Goal: Find specific page/section: Find specific page/section

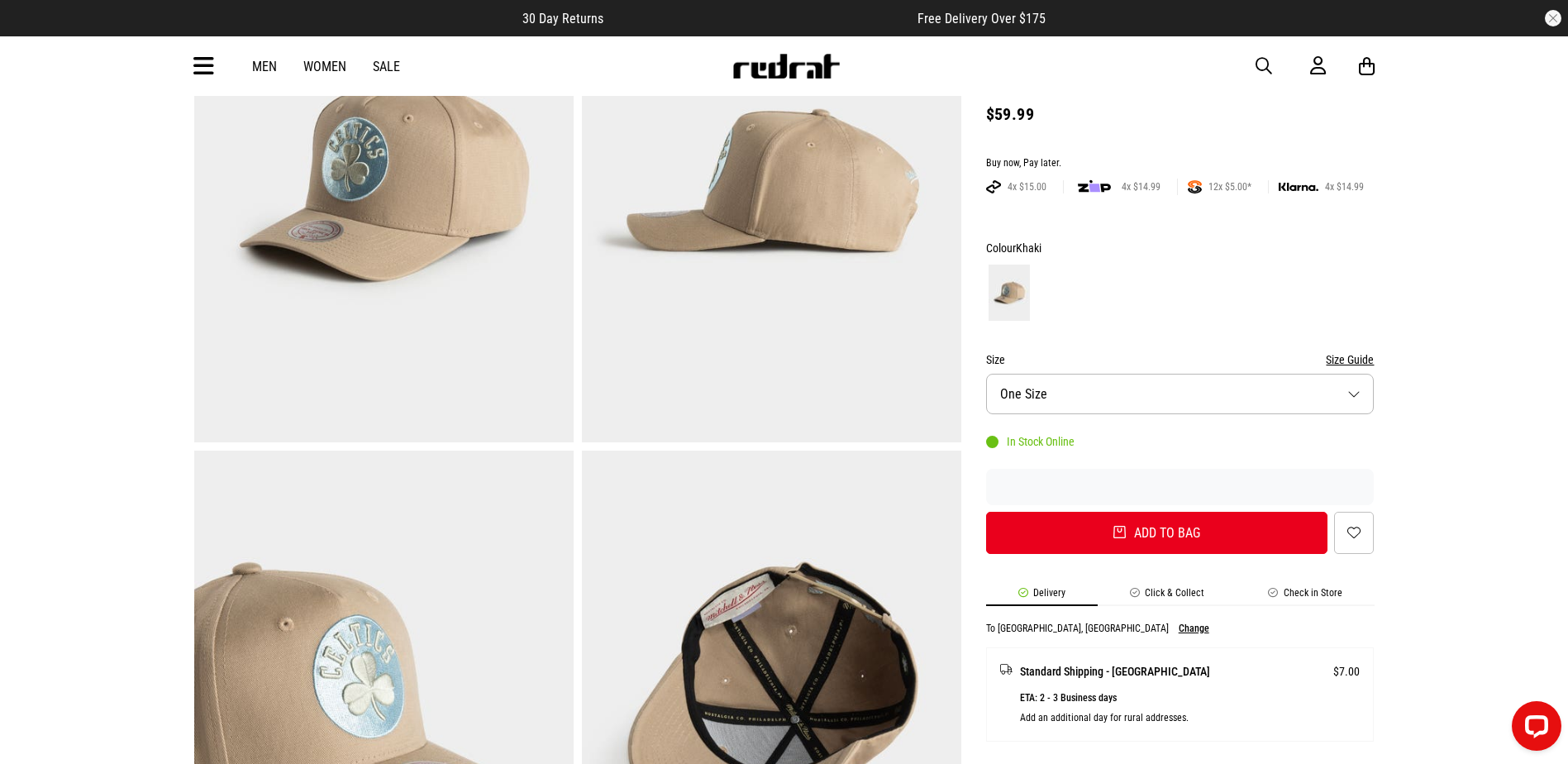
scroll to position [496, 0]
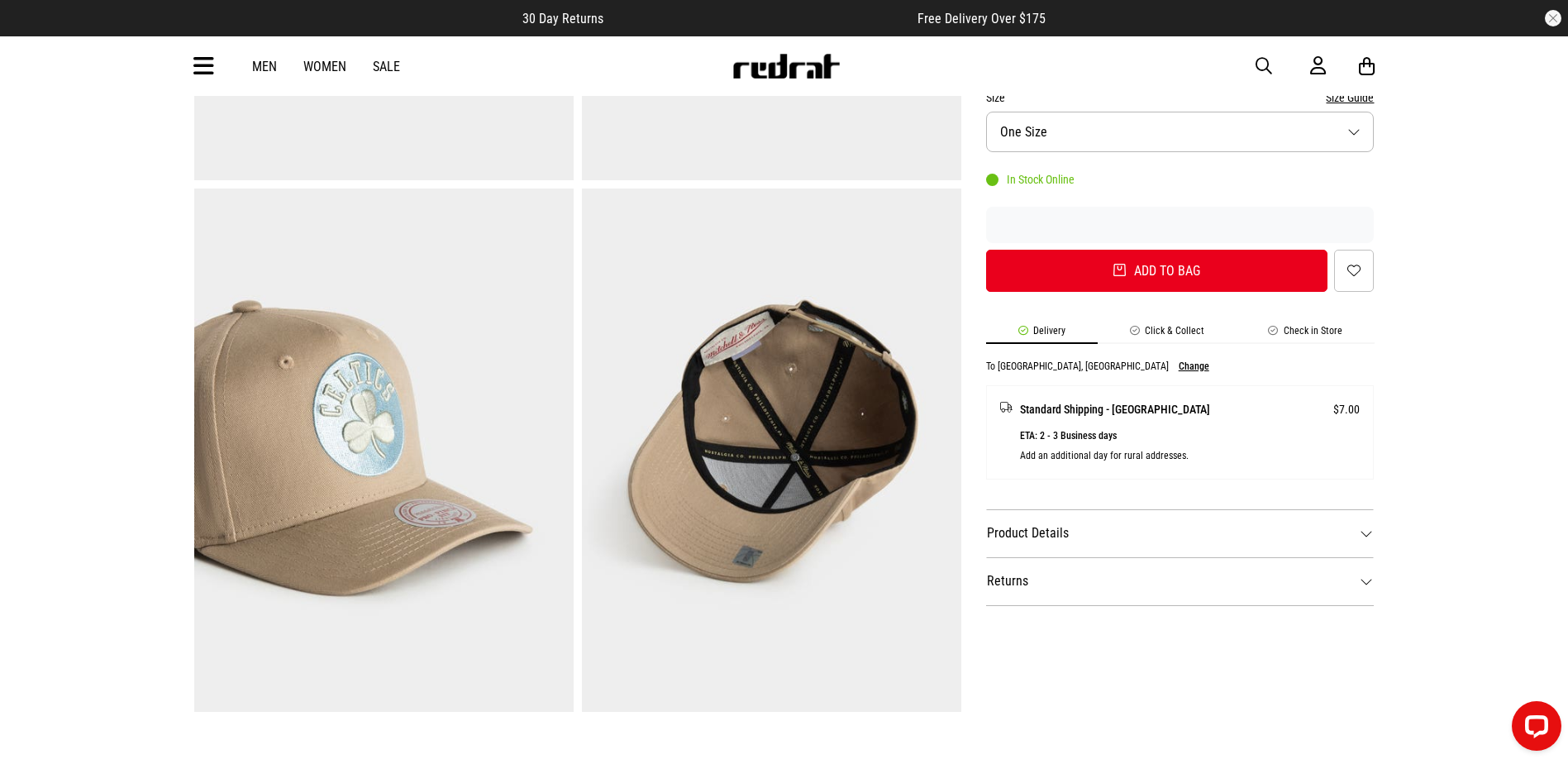
click at [413, 442] on img at bounding box center [384, 450] width 380 height 523
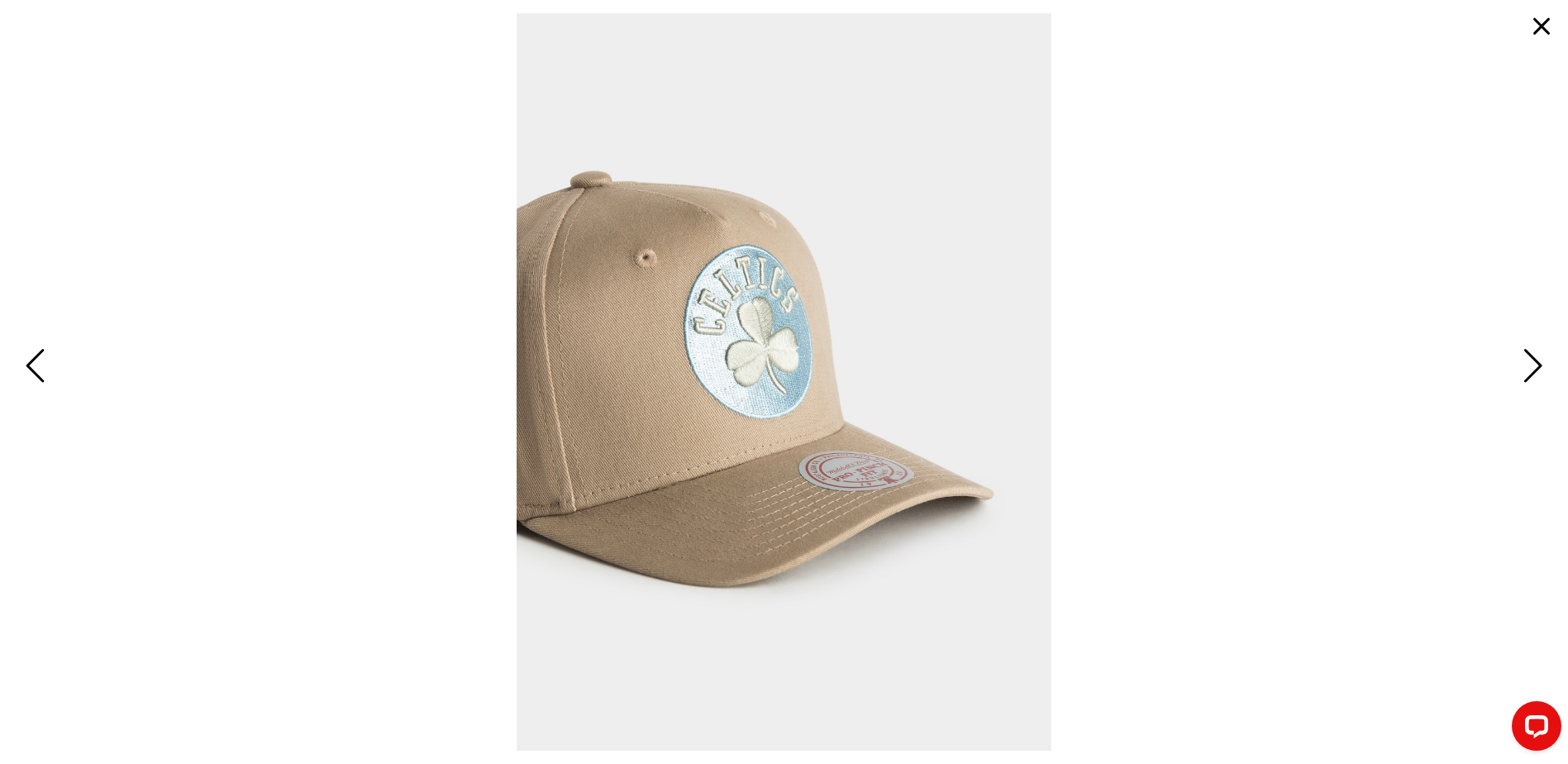
click at [1557, 22] on button "button" at bounding box center [1542, 26] width 40 height 40
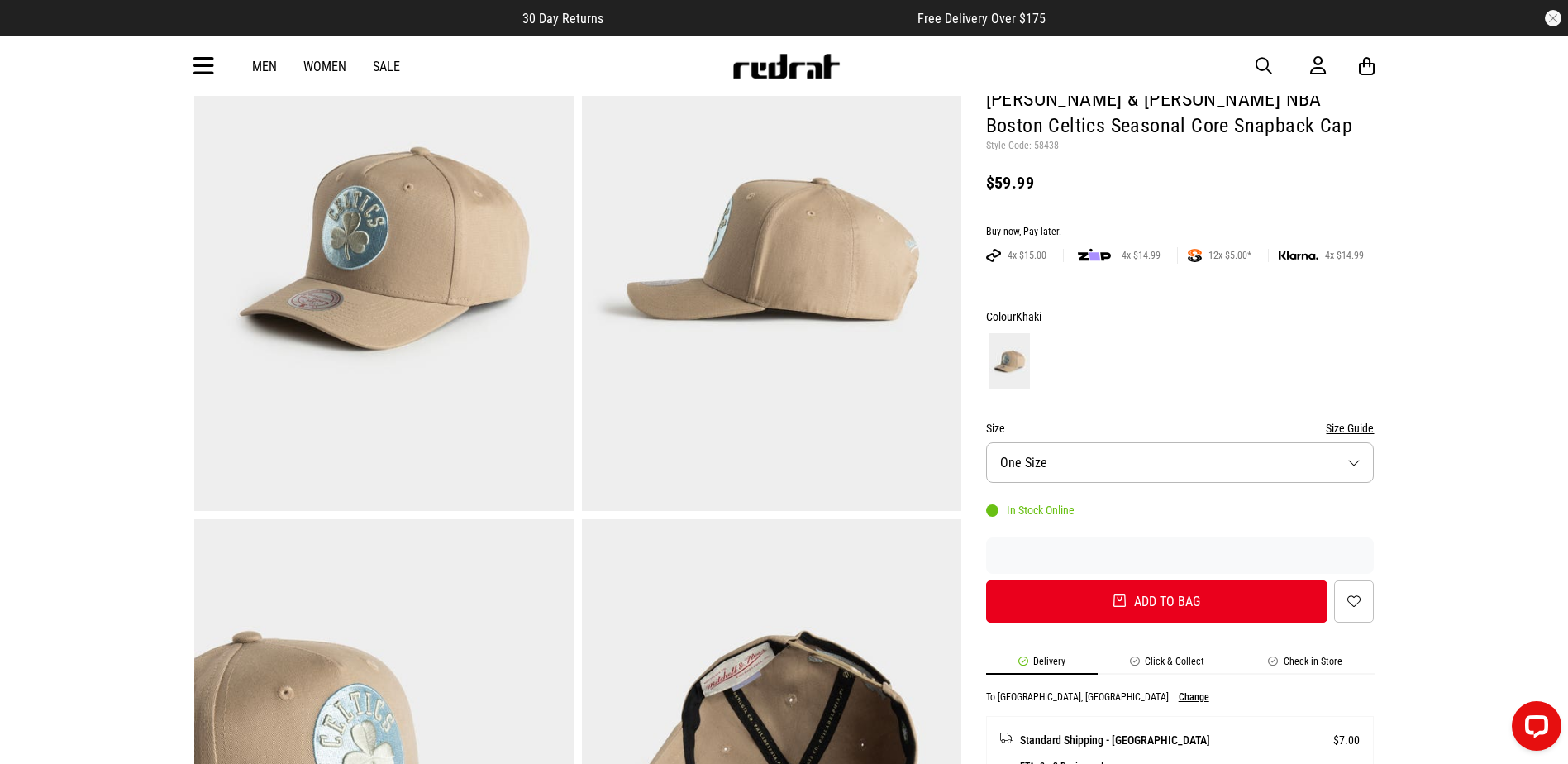
scroll to position [0, 0]
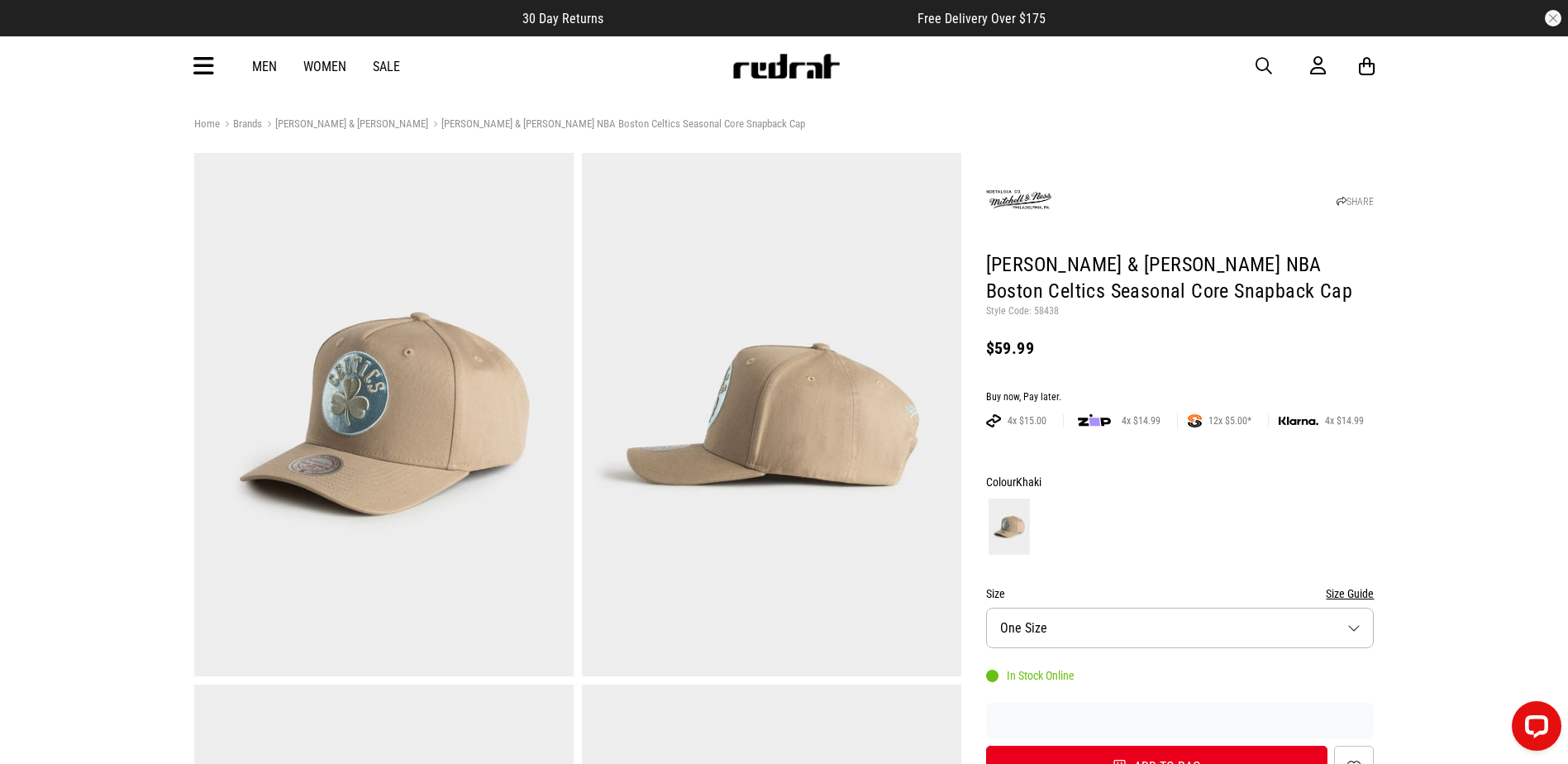
click at [194, 82] on div "Men Women Sale Sign in New Back Footwear Back Mens Back Womens Back Youth & Kid…" at bounding box center [784, 66] width 1206 height 60
click at [787, 69] on img at bounding box center [786, 65] width 109 height 25
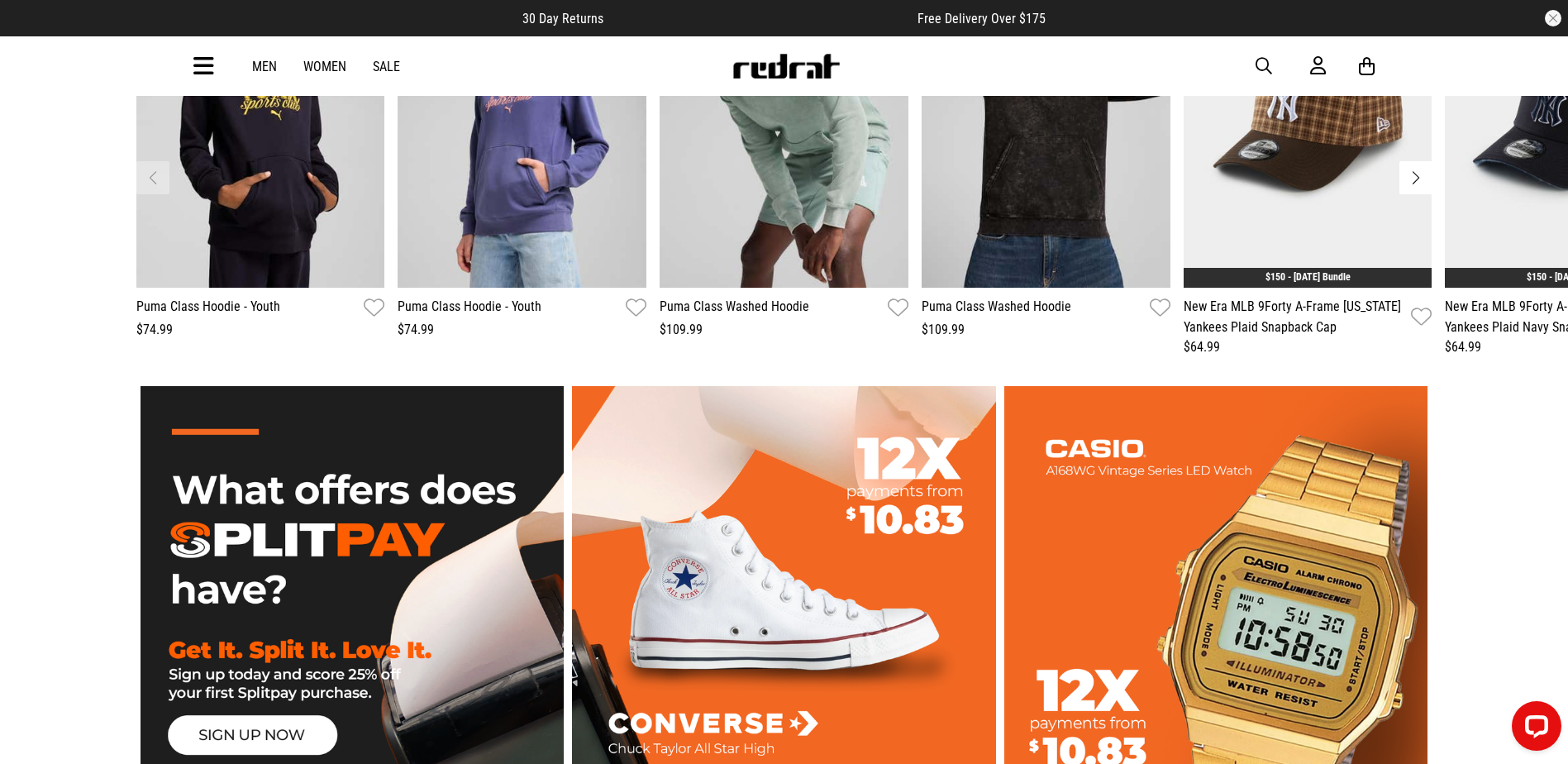
scroll to position [2562, 0]
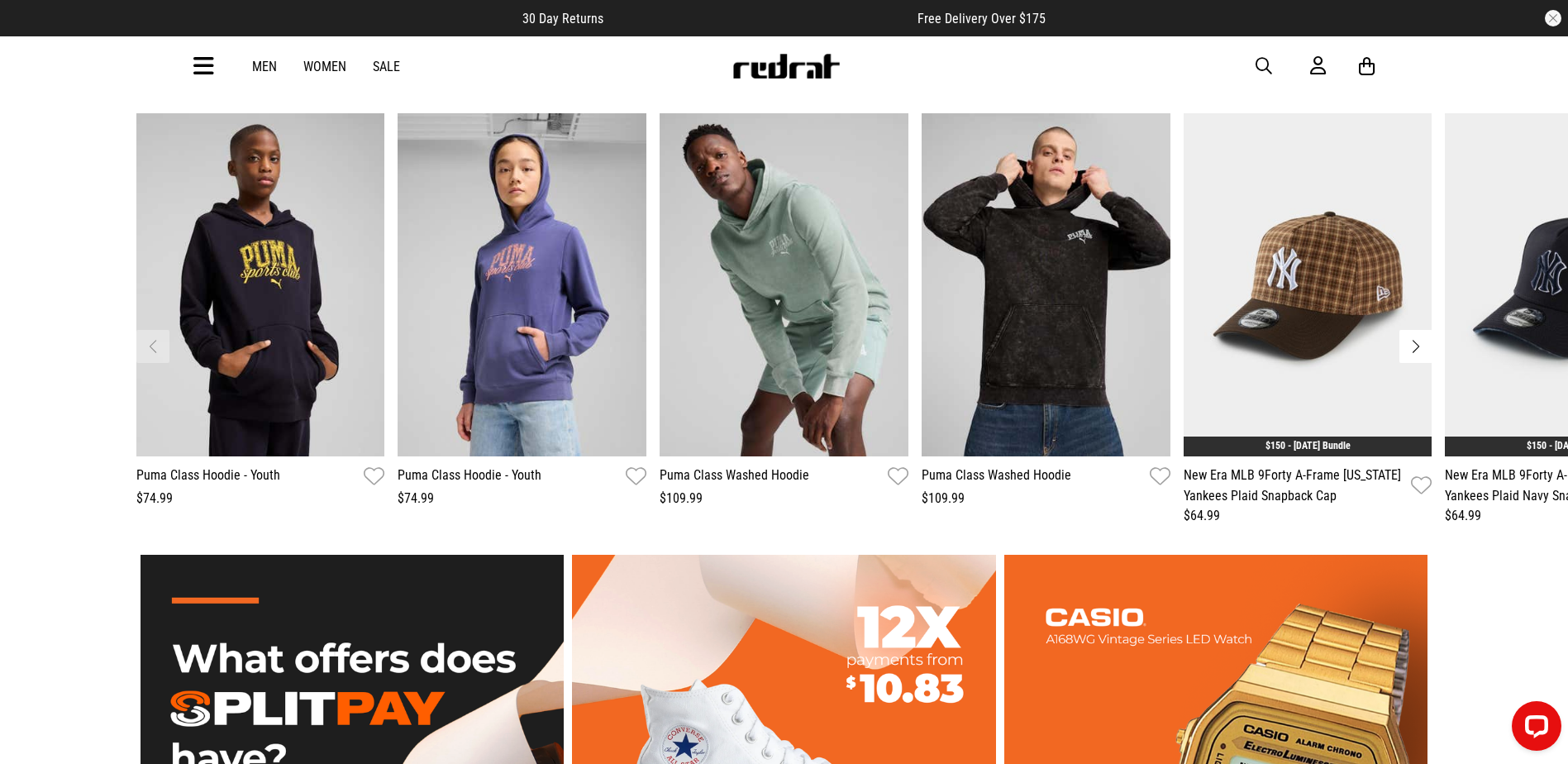
click at [1264, 77] on div "Men Women Sale Sign in New Back Footwear Back Mens Back Womens Back Youth & Kid…" at bounding box center [784, 66] width 1206 height 60
click at [1260, 74] on span "button" at bounding box center [1264, 66] width 16 height 20
click at [1266, 68] on div at bounding box center [769, 66] width 1080 height 33
drag, startPoint x: 862, startPoint y: 96, endPoint x: 862, endPoint y: 84, distance: 12.0
click at [862, 90] on div "**********" at bounding box center [784, 23] width 1568 height 5170
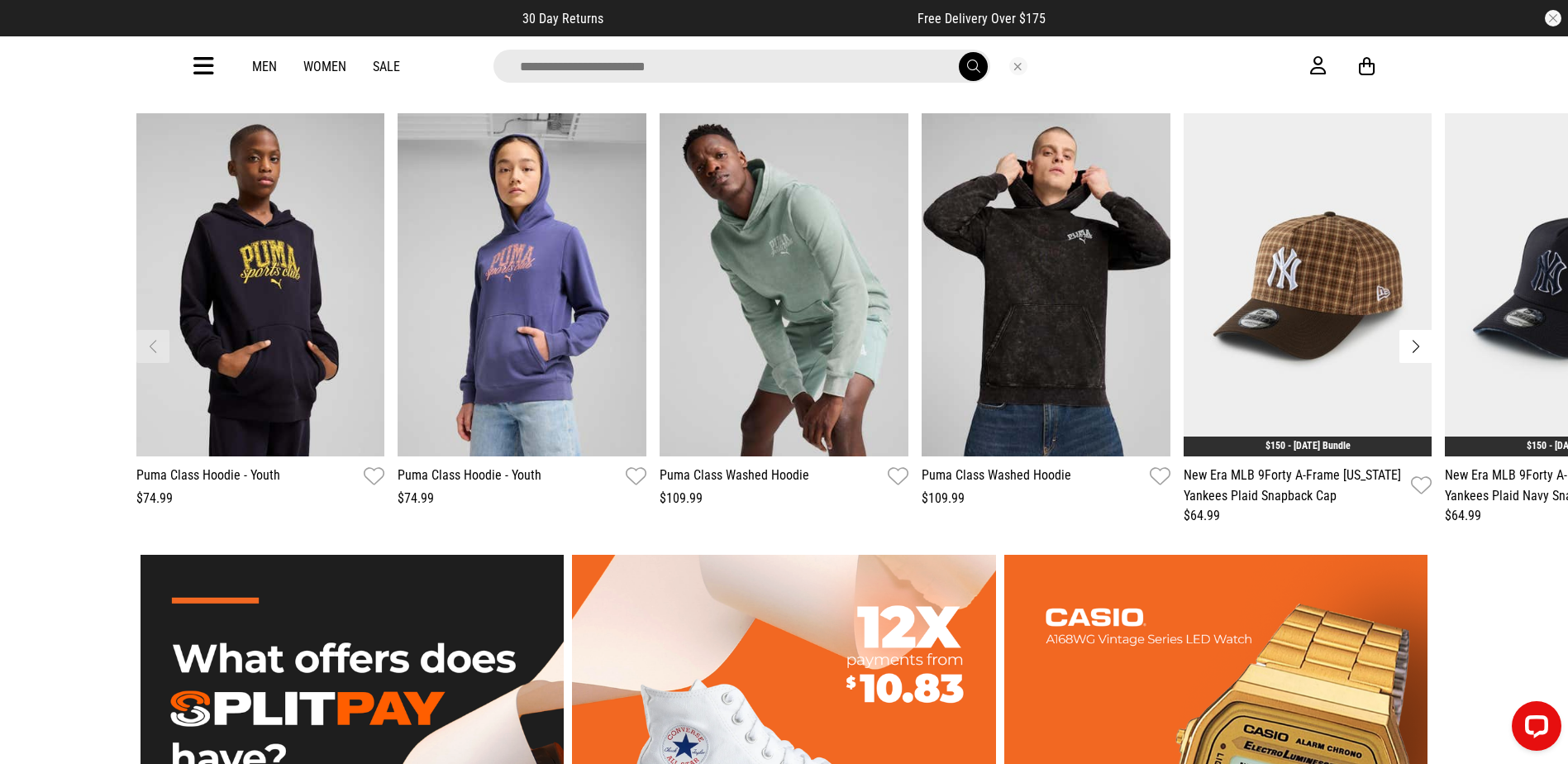
drag, startPoint x: 862, startPoint y: 84, endPoint x: 864, endPoint y: 75, distance: 9.2
click at [864, 75] on input "search" at bounding box center [741, 66] width 497 height 33
type input "*******"
click at [958, 52] on button "submit" at bounding box center [973, 66] width 29 height 29
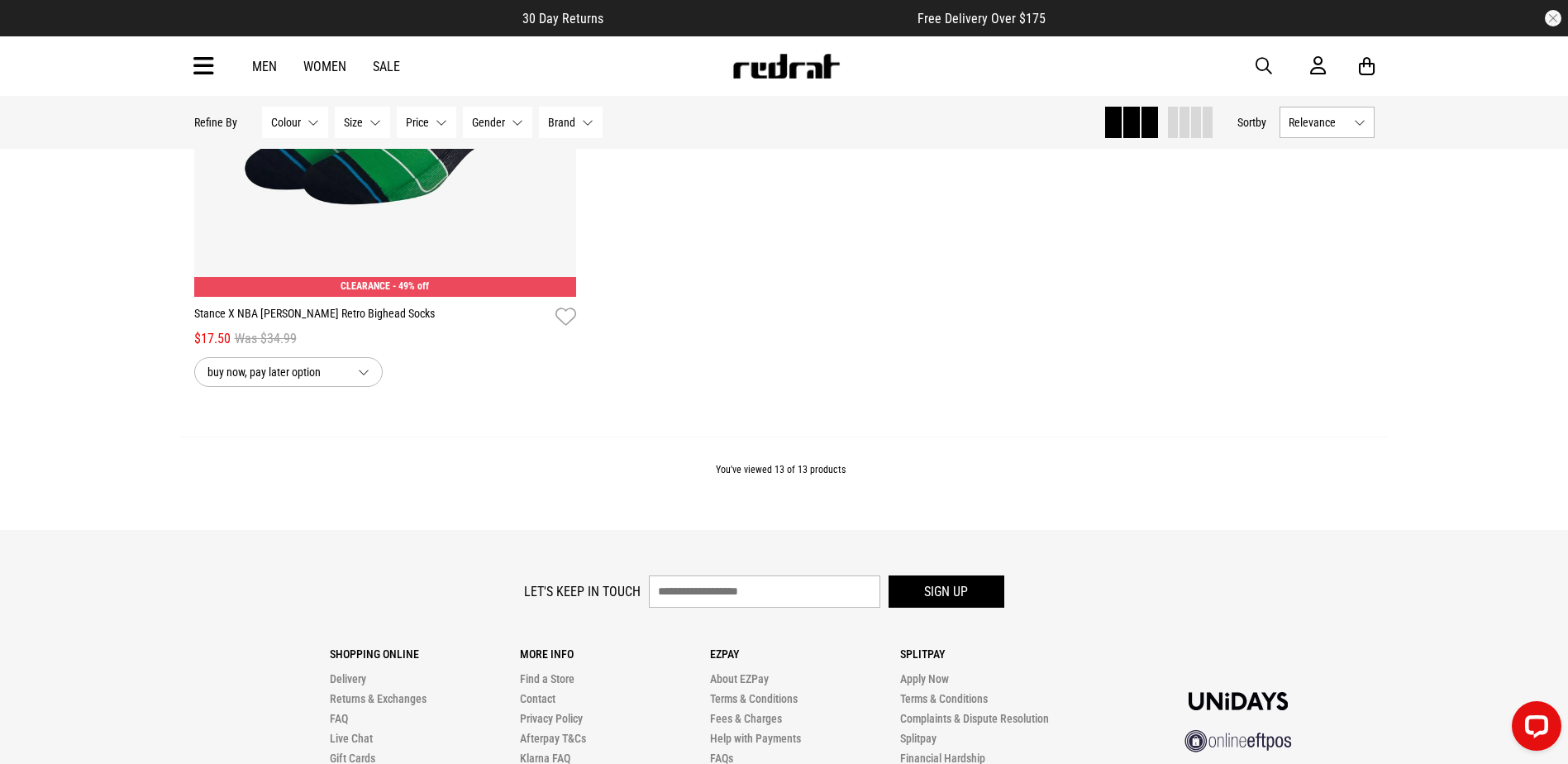
scroll to position [3306, 0]
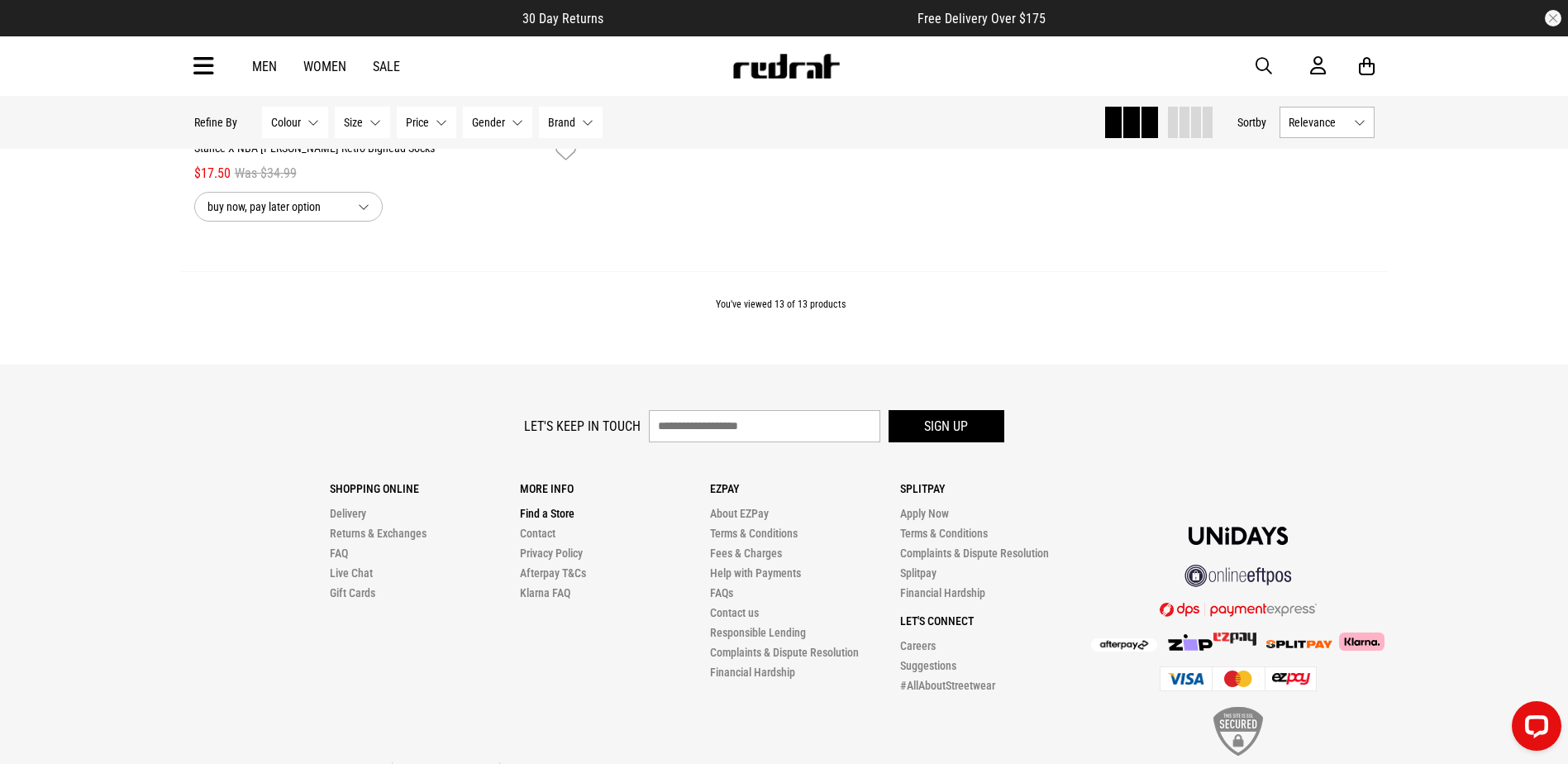
click at [541, 520] on link "Find a Store" at bounding box center [547, 513] width 55 height 14
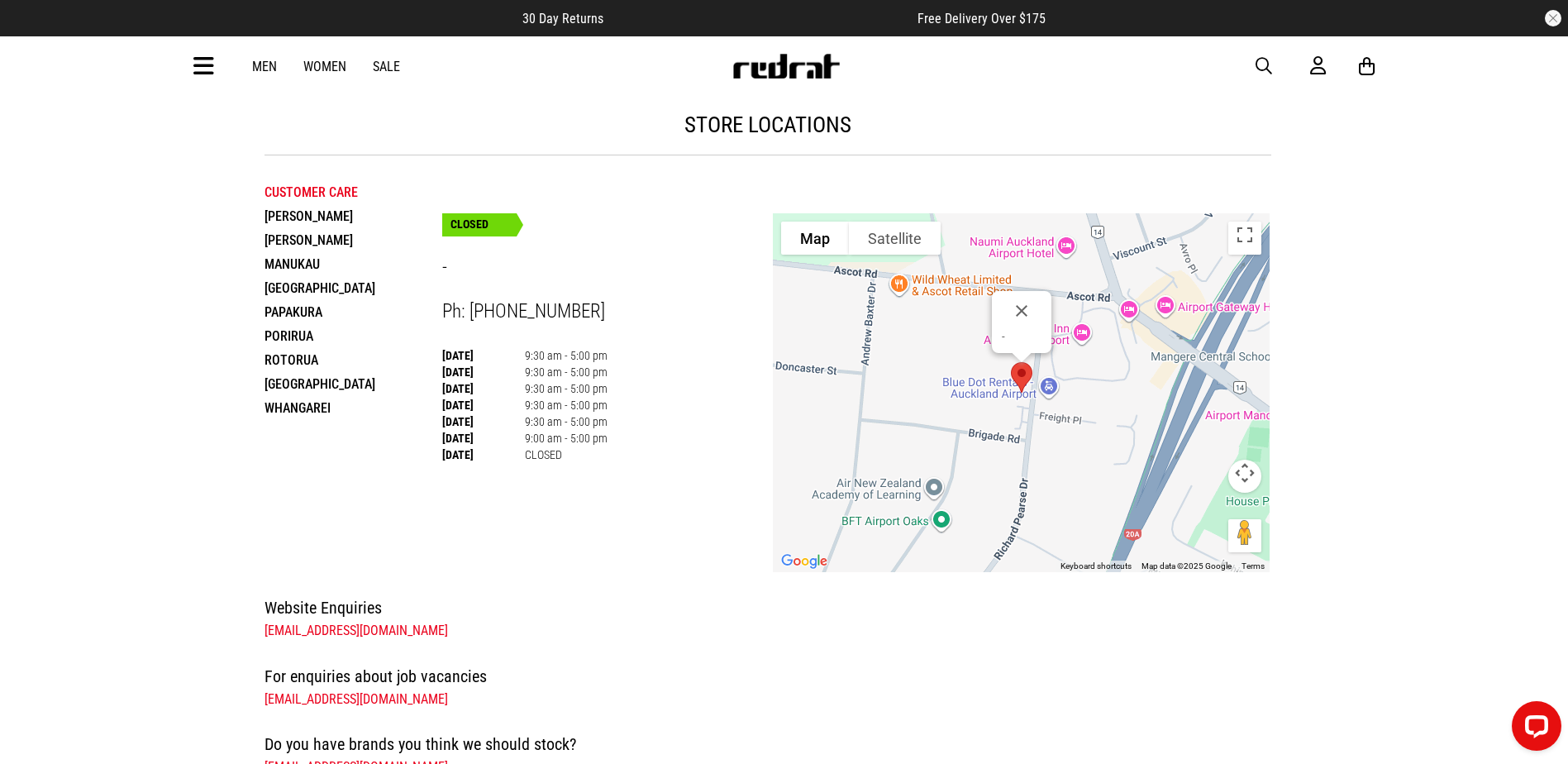
click at [284, 214] on li "Hamilton" at bounding box center [353, 216] width 178 height 24
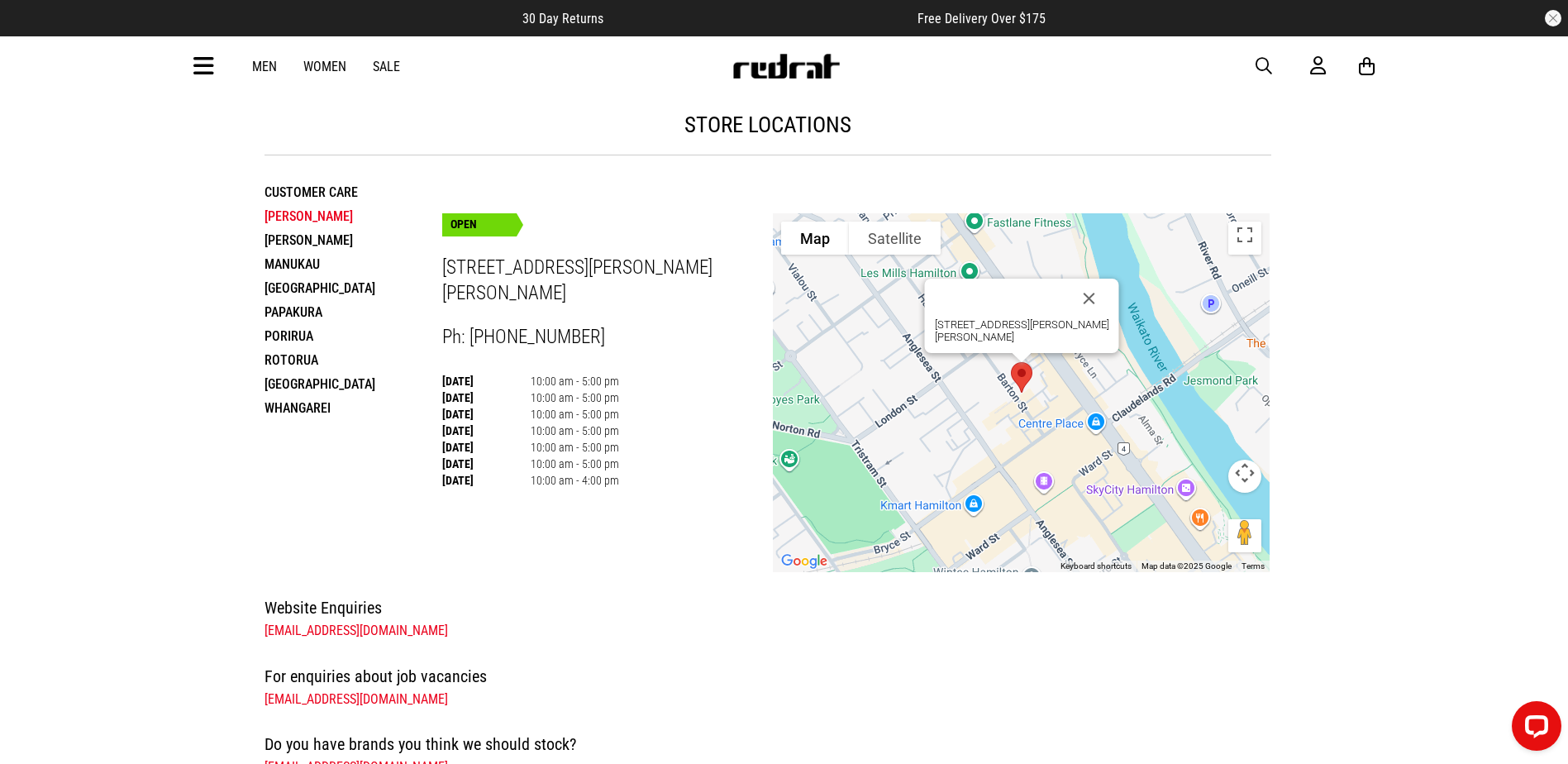
click at [285, 239] on li "Henderson" at bounding box center [353, 240] width 178 height 24
